Goal: Find specific page/section: Find specific page/section

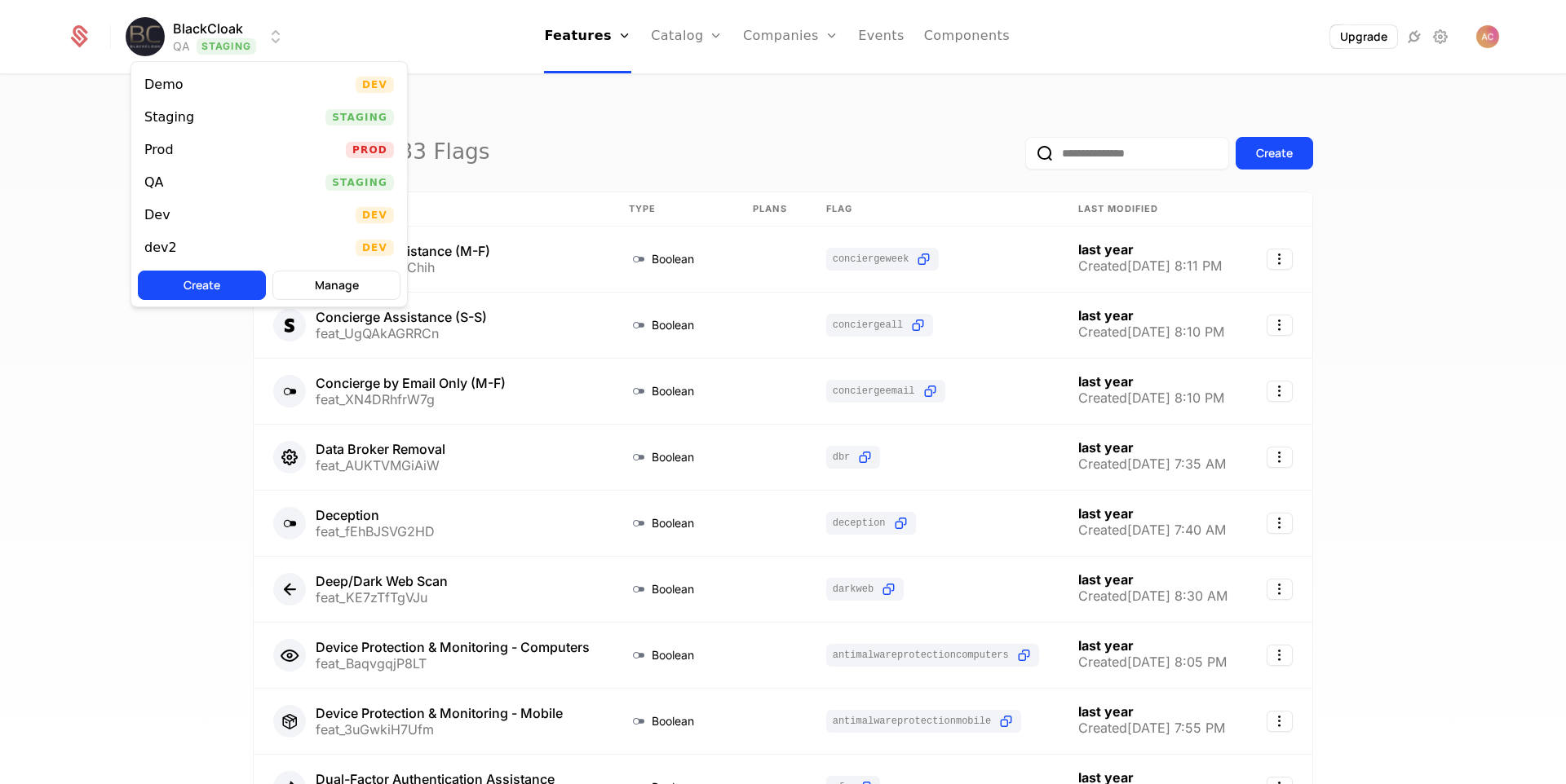
click at [229, 32] on html "BlackCloak QA Staging Features Features Flags Catalog Plans Add Ons Credits Con…" at bounding box center [783, 392] width 1566 height 784
click at [185, 145] on div "Prod" at bounding box center [165, 150] width 43 height 16
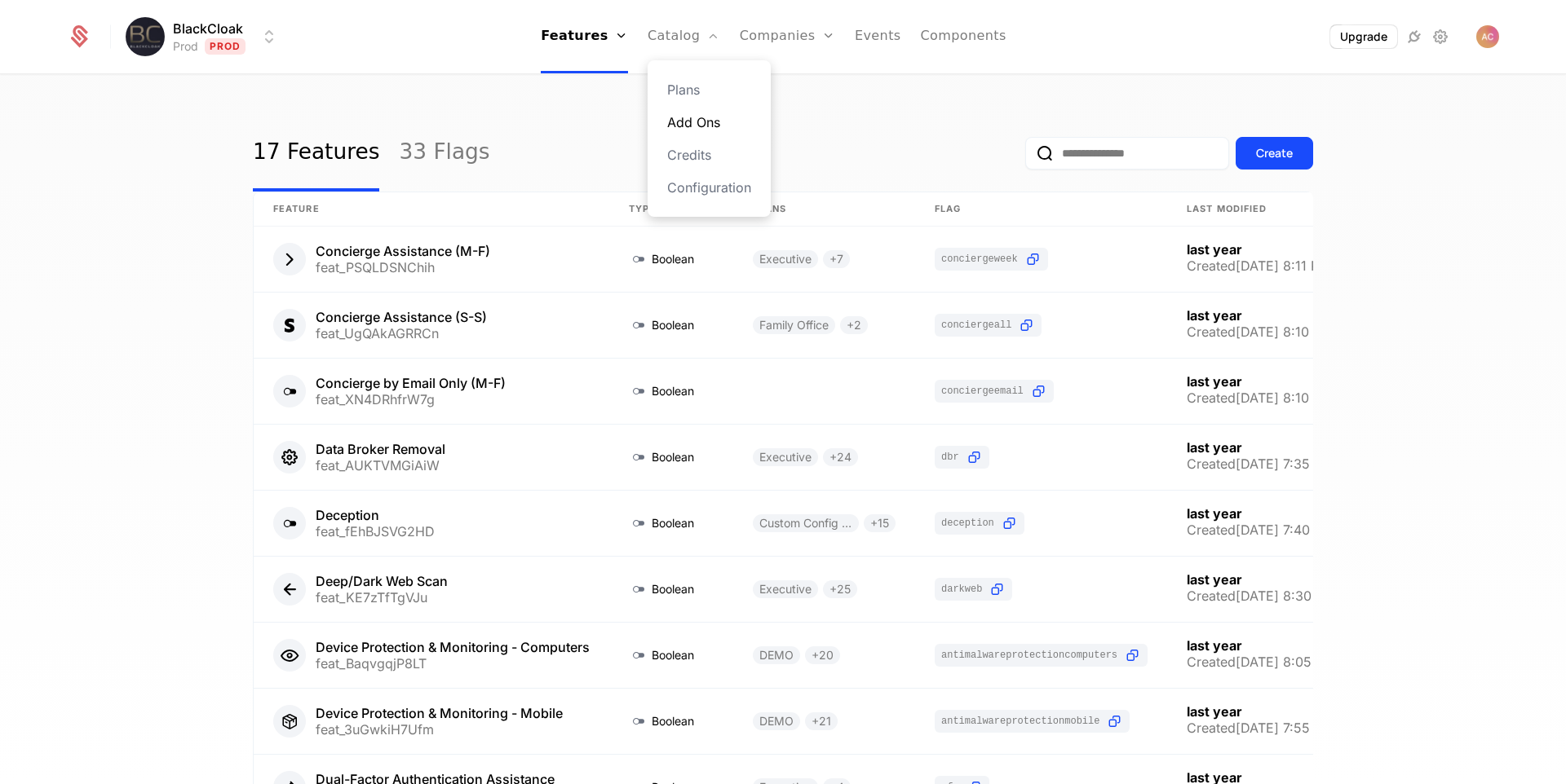
click at [695, 128] on link "Add Ons" at bounding box center [709, 122] width 84 height 20
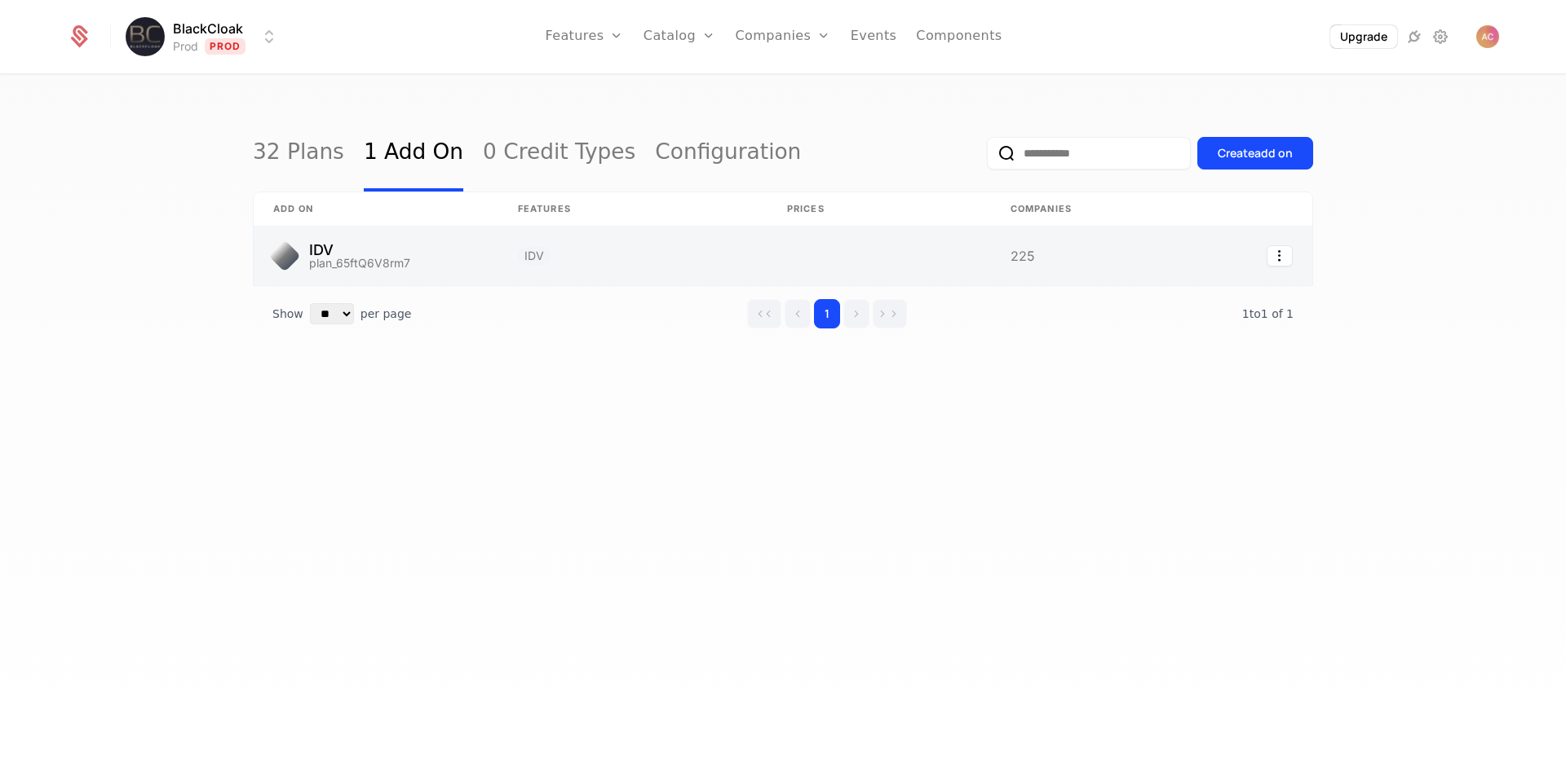
click at [305, 249] on link at bounding box center [375, 255] width 244 height 59
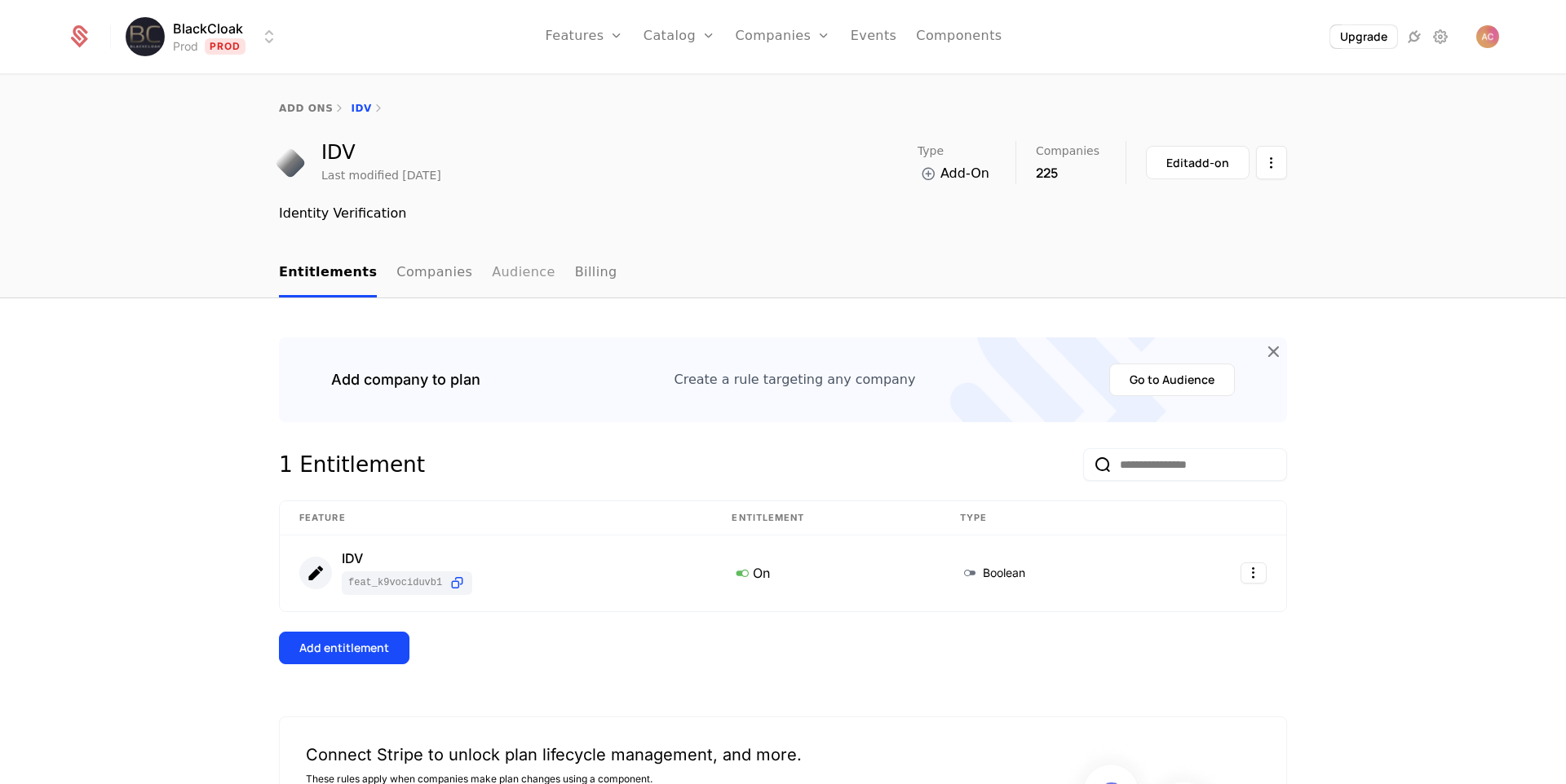
click at [492, 269] on link "Audience" at bounding box center [523, 273] width 64 height 48
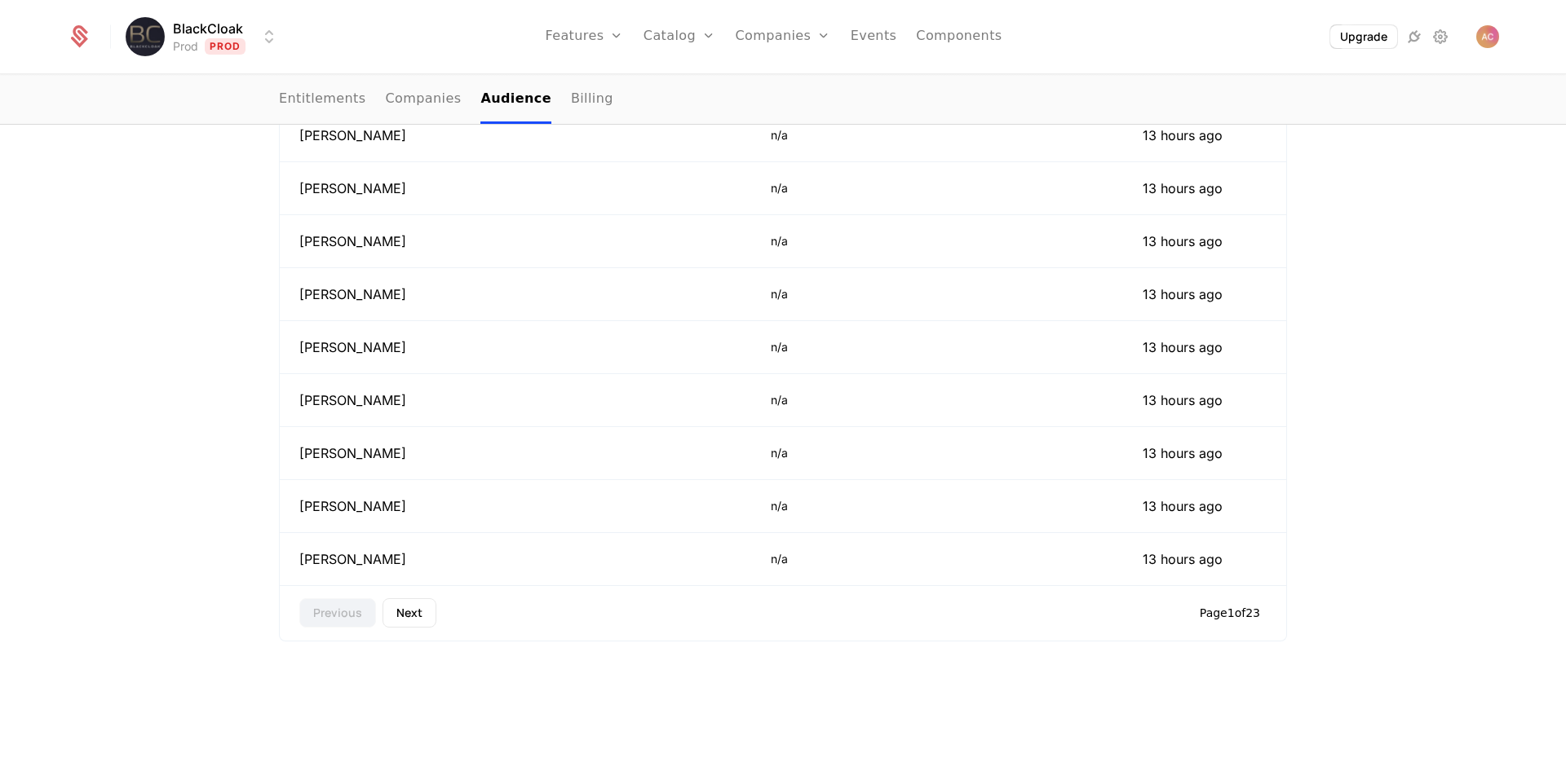
scroll to position [108, 0]
